Goal: Complete application form

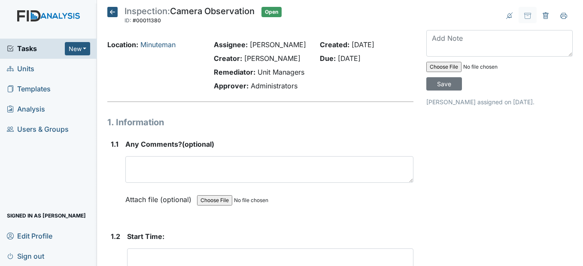
click at [113, 15] on icon at bounding box center [112, 12] width 10 height 10
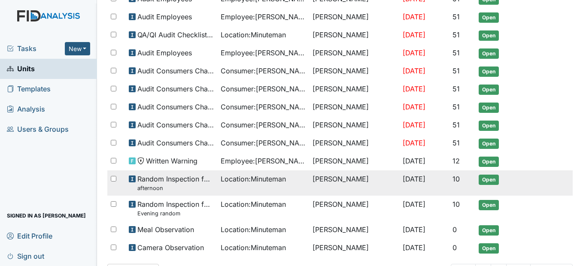
scroll to position [375, 0]
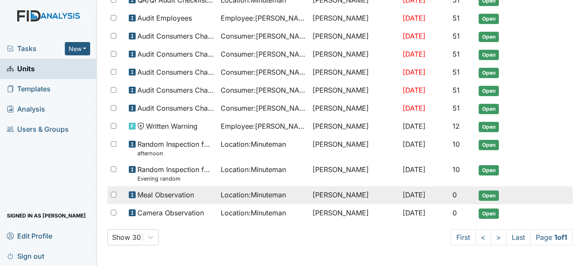
click at [254, 193] on span "Location : Minuteman" at bounding box center [253, 195] width 65 height 10
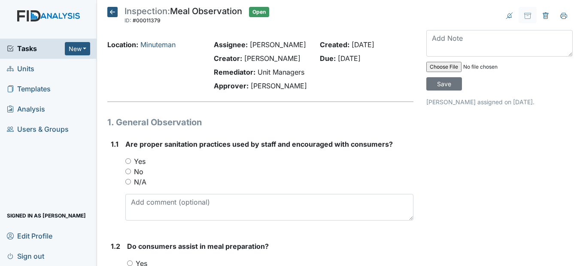
drag, startPoint x: 126, startPoint y: 181, endPoint x: 132, endPoint y: 182, distance: 6.1
click at [127, 164] on input "Yes" at bounding box center [128, 161] width 6 height 6
radio input "true"
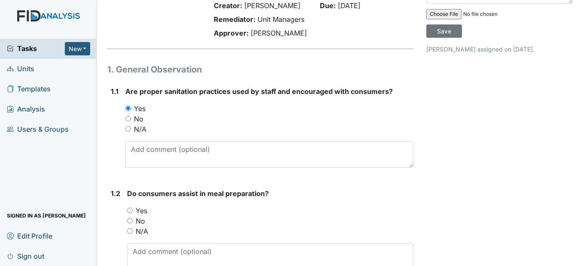
scroll to position [172, 0]
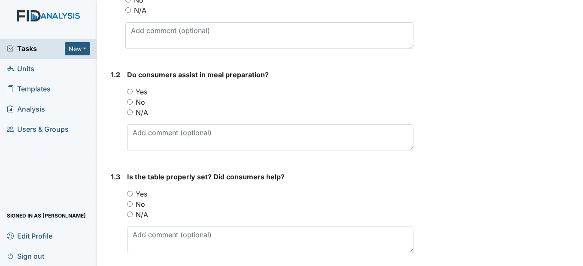
click at [130, 94] on input "Yes" at bounding box center [130, 92] width 6 height 6
radio input "true"
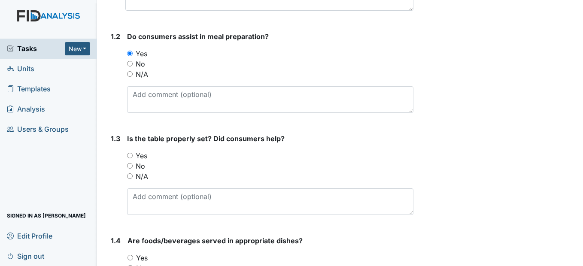
scroll to position [300, 0]
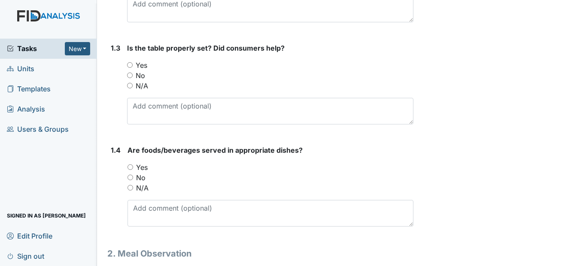
click at [131, 68] on input "Yes" at bounding box center [130, 65] width 6 height 6
radio input "true"
click at [128, 170] on input "Yes" at bounding box center [130, 167] width 6 height 6
radio input "true"
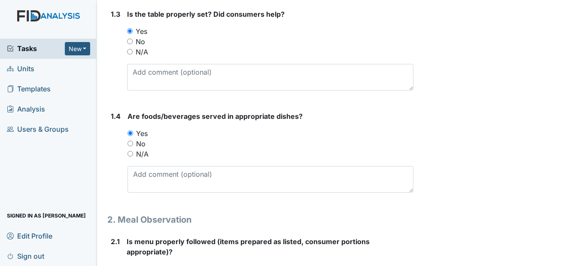
scroll to position [429, 0]
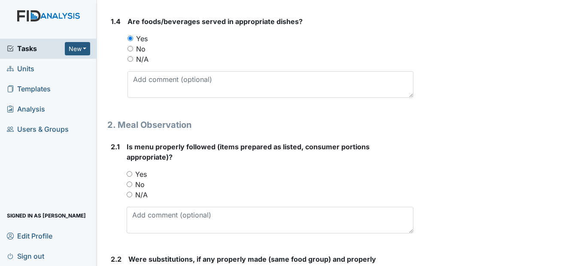
click at [131, 179] on div "Yes" at bounding box center [270, 174] width 286 height 10
click at [127, 179] on div "Yes" at bounding box center [270, 174] width 286 height 10
click at [128, 177] on input "Yes" at bounding box center [130, 174] width 6 height 6
radio input "true"
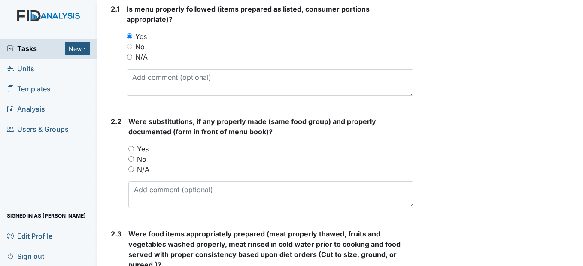
scroll to position [601, 0]
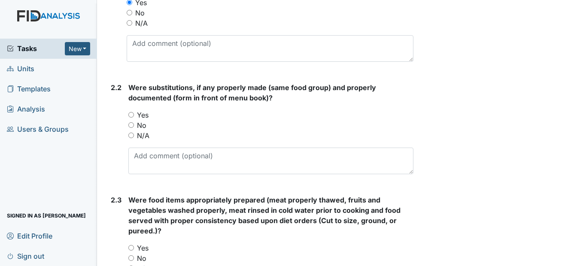
click at [131, 118] on input "Yes" at bounding box center [131, 115] width 6 height 6
radio input "true"
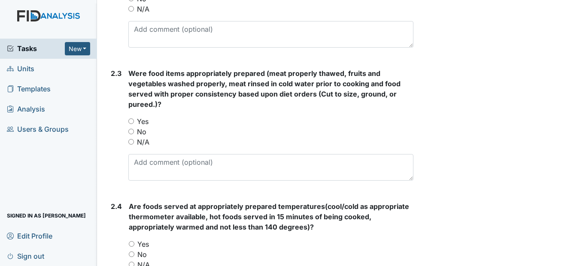
scroll to position [729, 0]
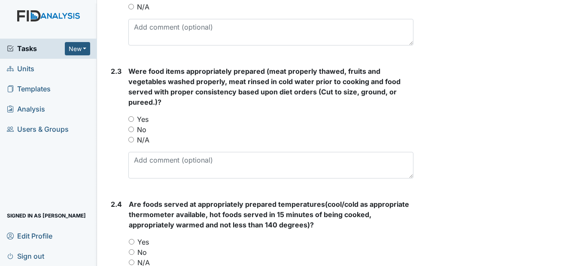
click at [136, 124] on div "Yes" at bounding box center [270, 119] width 284 height 10
click at [132, 122] on input "Yes" at bounding box center [131, 119] width 6 height 6
radio input "true"
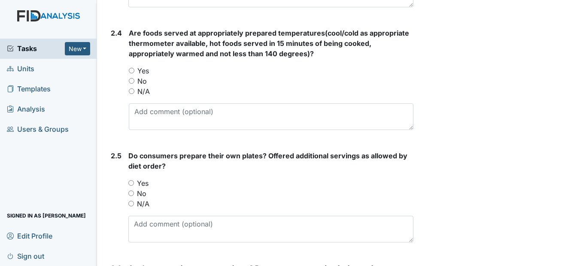
scroll to position [901, 0]
click at [133, 73] on input "Yes" at bounding box center [132, 70] width 6 height 6
radio input "true"
click at [133, 185] on input "Yes" at bounding box center [131, 183] width 6 height 6
radio input "true"
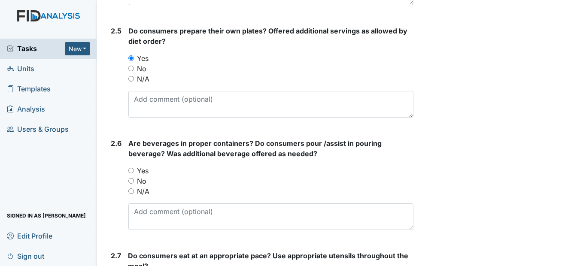
scroll to position [1030, 0]
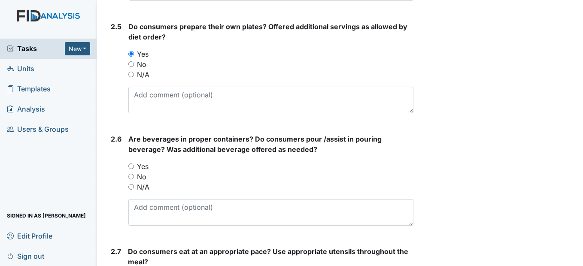
click at [131, 169] on input "Yes" at bounding box center [131, 166] width 6 height 6
radio input "true"
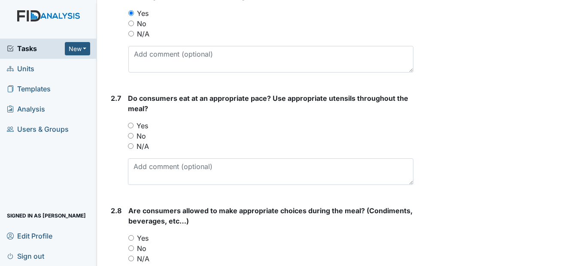
scroll to position [1201, 0]
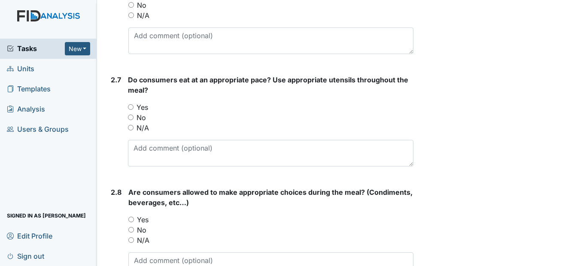
click at [130, 110] on input "Yes" at bounding box center [131, 107] width 6 height 6
radio input "true"
click at [129, 222] on input "Yes" at bounding box center [131, 220] width 6 height 6
radio input "true"
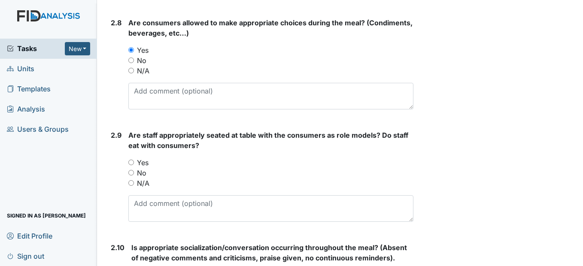
scroll to position [1373, 0]
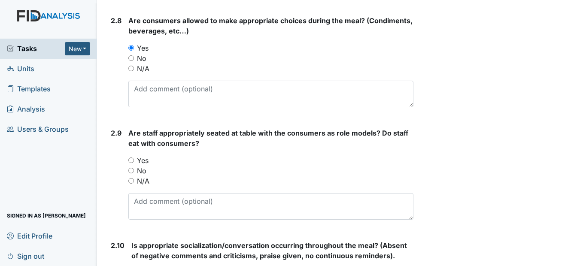
click at [132, 163] on input "Yes" at bounding box center [131, 160] width 6 height 6
radio input "true"
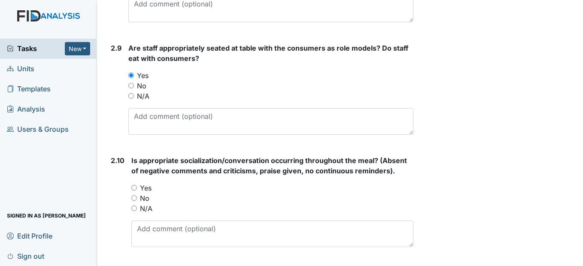
scroll to position [1502, 0]
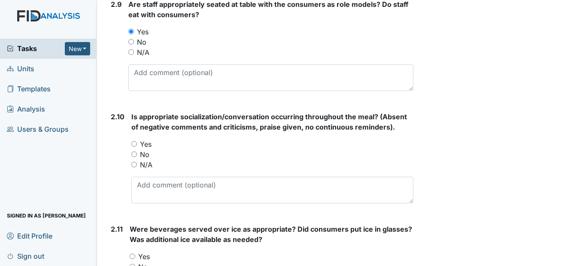
click at [134, 149] on div "Yes" at bounding box center [271, 144] width 281 height 10
click at [133, 149] on div "Yes" at bounding box center [271, 144] width 281 height 10
click at [136, 147] on input "Yes" at bounding box center [134, 144] width 6 height 6
radio input "true"
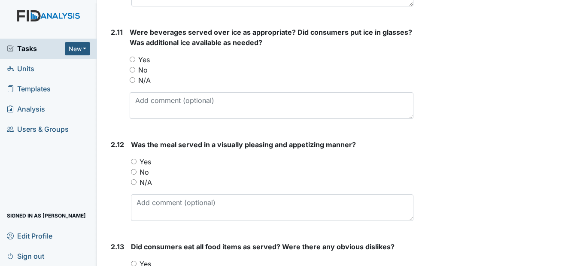
scroll to position [1716, 0]
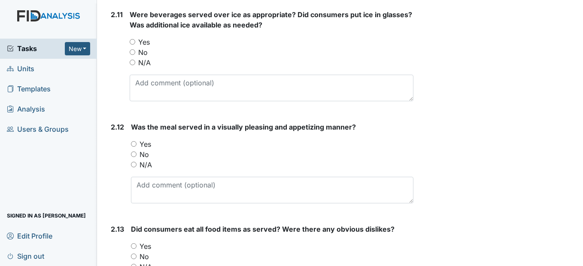
click at [133, 45] on input "Yes" at bounding box center [133, 42] width 6 height 6
radio input "true"
click at [133, 147] on input "Yes" at bounding box center [134, 144] width 6 height 6
radio input "true"
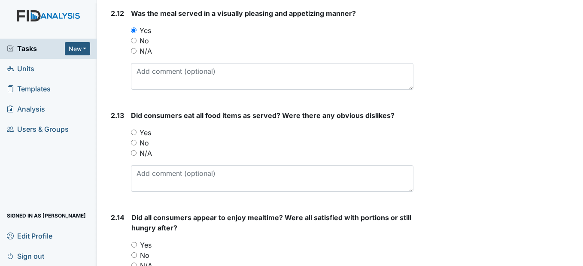
scroll to position [1845, 0]
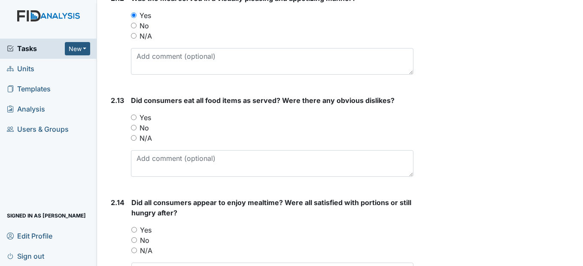
click at [135, 120] on input "Yes" at bounding box center [134, 118] width 6 height 6
radio input "true"
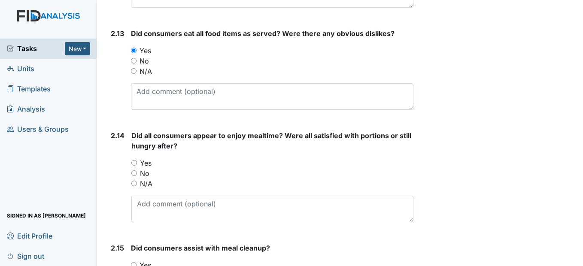
scroll to position [1974, 0]
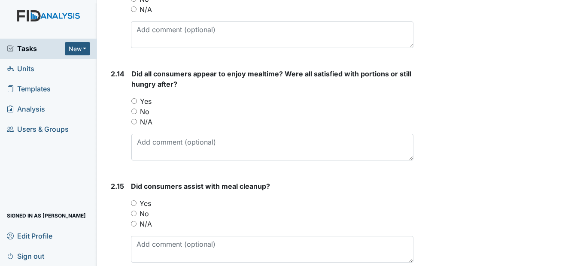
click at [136, 104] on input "Yes" at bounding box center [134, 101] width 6 height 6
radio input "true"
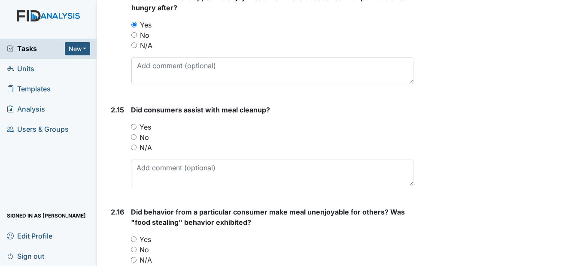
scroll to position [2059, 0]
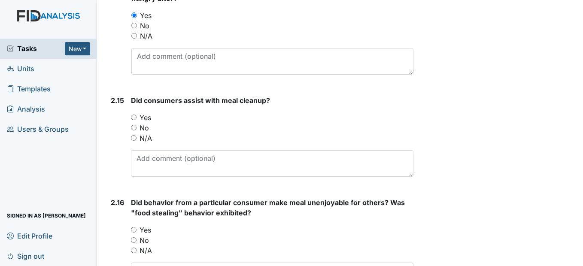
click at [135, 120] on input "Yes" at bounding box center [134, 118] width 6 height 6
radio input "true"
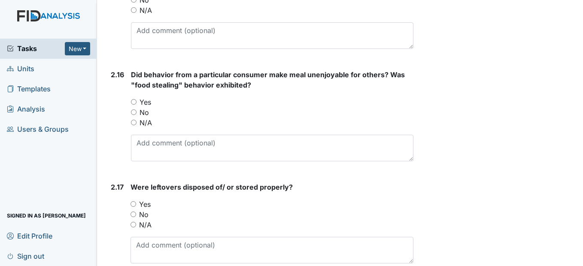
scroll to position [2188, 0]
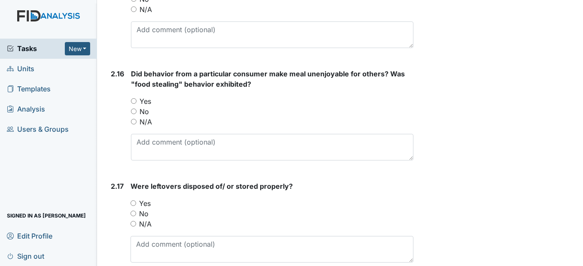
click at [133, 117] on div "No" at bounding box center [272, 111] width 282 height 10
click at [134, 114] on input "No" at bounding box center [134, 112] width 6 height 6
radio input "true"
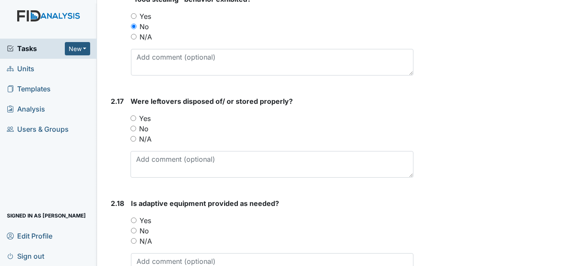
scroll to position [2274, 0]
click at [134, 120] on input "Yes" at bounding box center [133, 118] width 6 height 6
radio input "true"
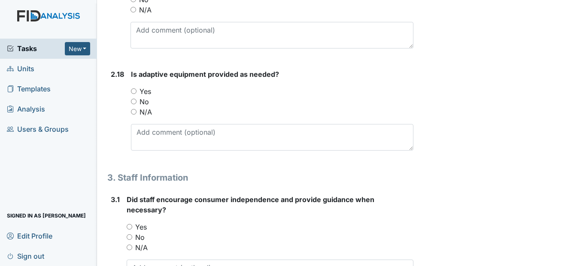
scroll to position [2403, 0]
click at [136, 94] on input "Yes" at bounding box center [134, 91] width 6 height 6
radio input "true"
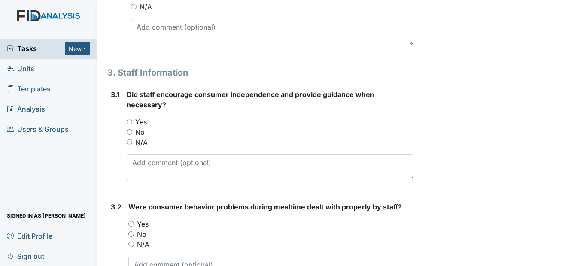
scroll to position [2531, 0]
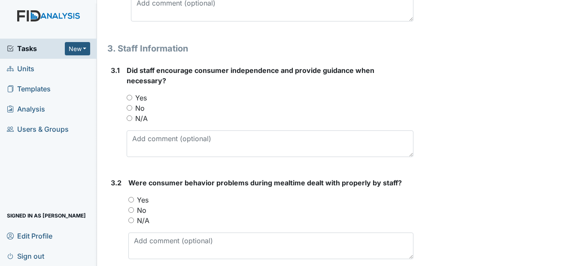
click at [129, 100] on input "Yes" at bounding box center [130, 98] width 6 height 6
radio input "true"
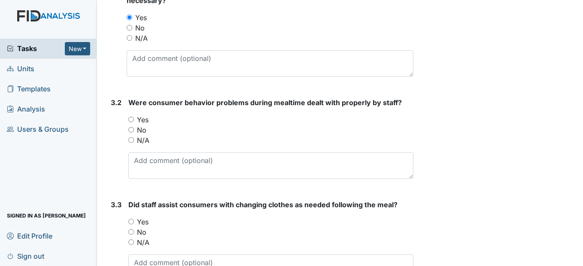
scroll to position [2617, 0]
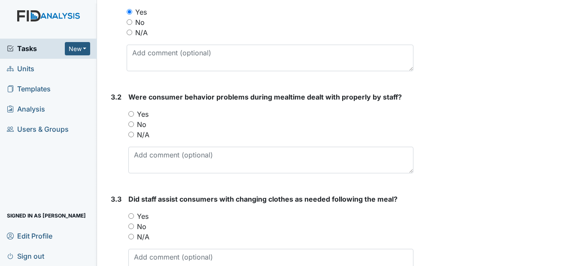
click at [131, 137] on input "N/A" at bounding box center [131, 135] width 6 height 6
radio input "true"
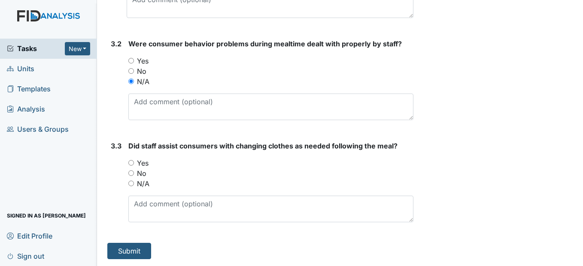
scroll to position [2691, 0]
click at [133, 163] on input "Yes" at bounding box center [131, 163] width 6 height 6
radio input "true"
click at [138, 250] on button "Submit" at bounding box center [129, 251] width 44 height 16
